Goal: Navigation & Orientation: Go to known website

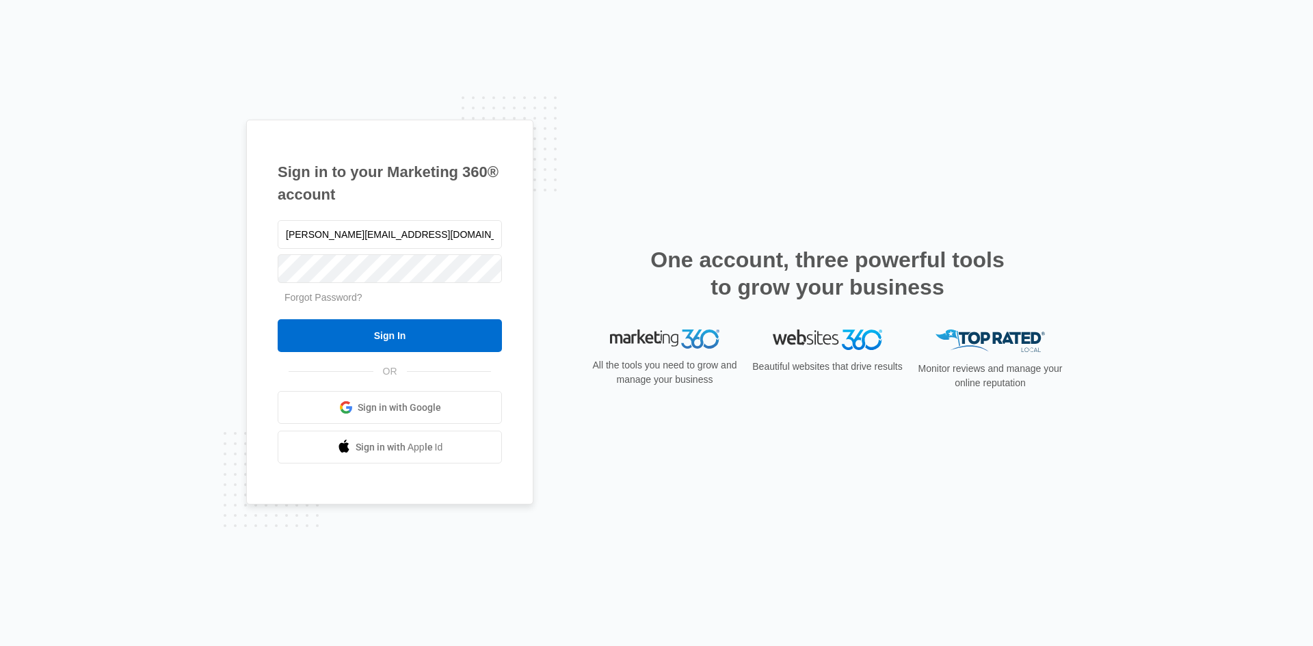
type input "[PERSON_NAME][EMAIL_ADDRESS][DOMAIN_NAME]"
click at [278, 319] on input "Sign In" at bounding box center [390, 335] width 224 height 33
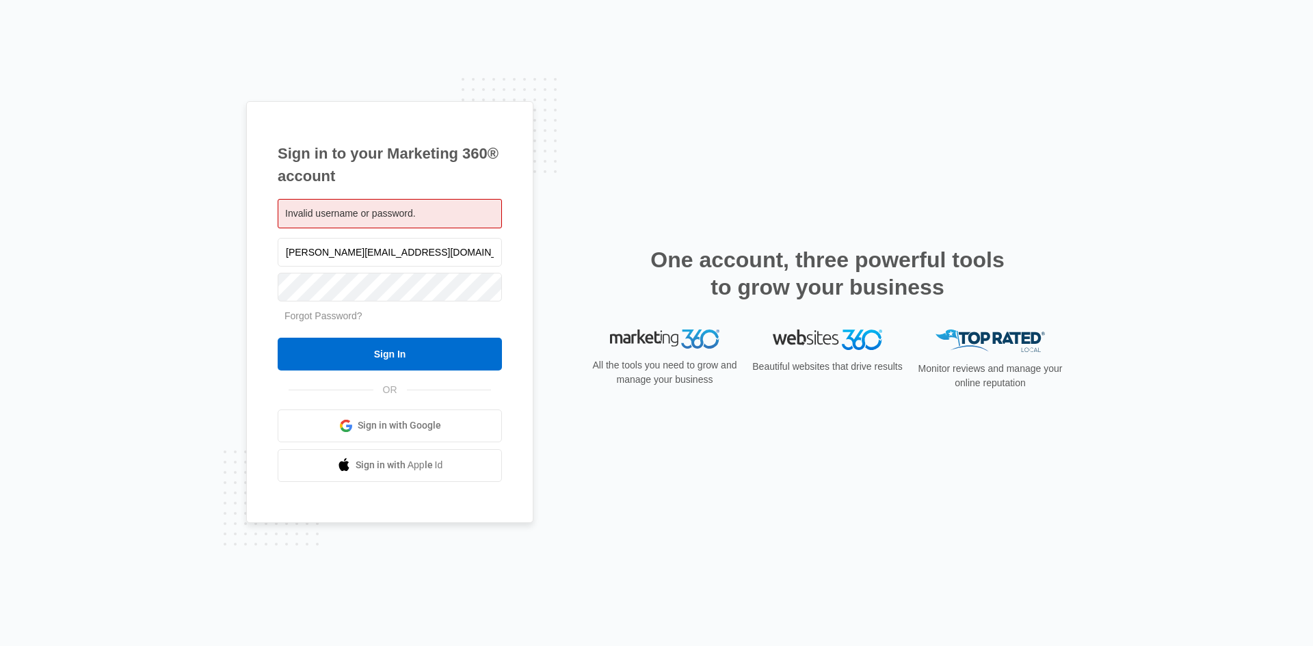
click at [431, 219] on div "Invalid username or password." at bounding box center [390, 213] width 224 height 29
drag, startPoint x: 437, startPoint y: 255, endPoint x: 226, endPoint y: 252, distance: 211.3
click at [226, 252] on div "Sign in to your Marketing 360® account Invalid username or password. dawn@timbe…" at bounding box center [656, 323] width 1313 height 646
click at [278, 338] on input "Sign In" at bounding box center [390, 354] width 224 height 33
